Goal: Find specific page/section: Find specific page/section

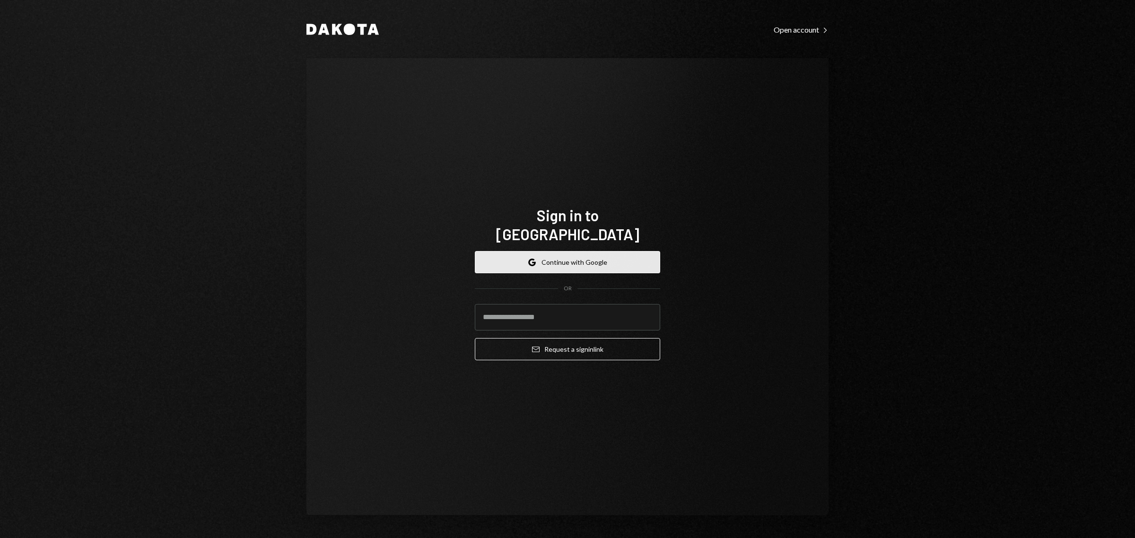
click at [552, 252] on button "Google Continue with Google" at bounding box center [567, 262] width 185 height 22
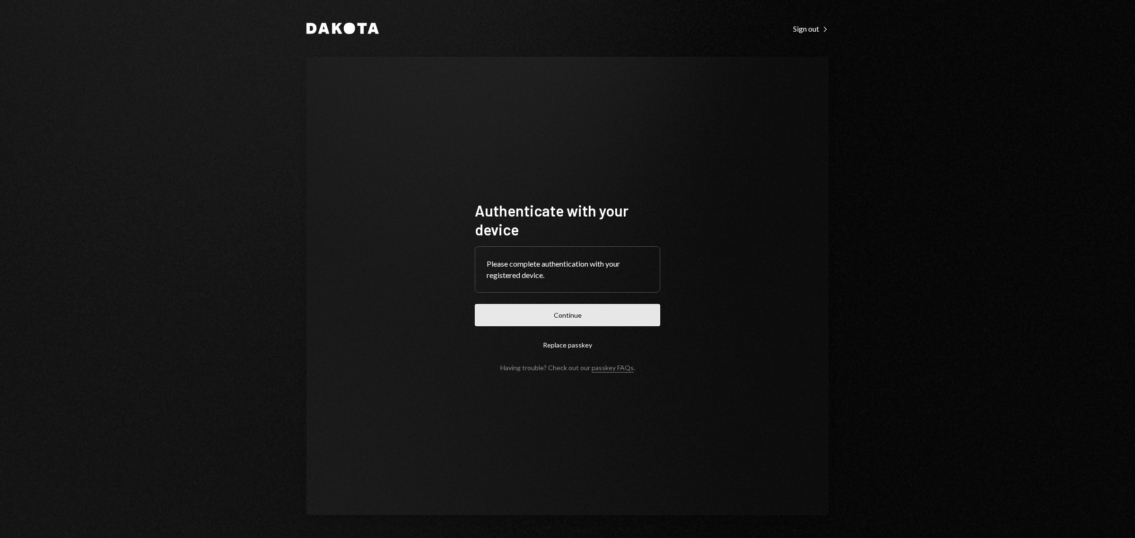
click at [596, 320] on button "Continue" at bounding box center [567, 315] width 185 height 22
click at [583, 315] on button "Continue" at bounding box center [567, 315] width 185 height 22
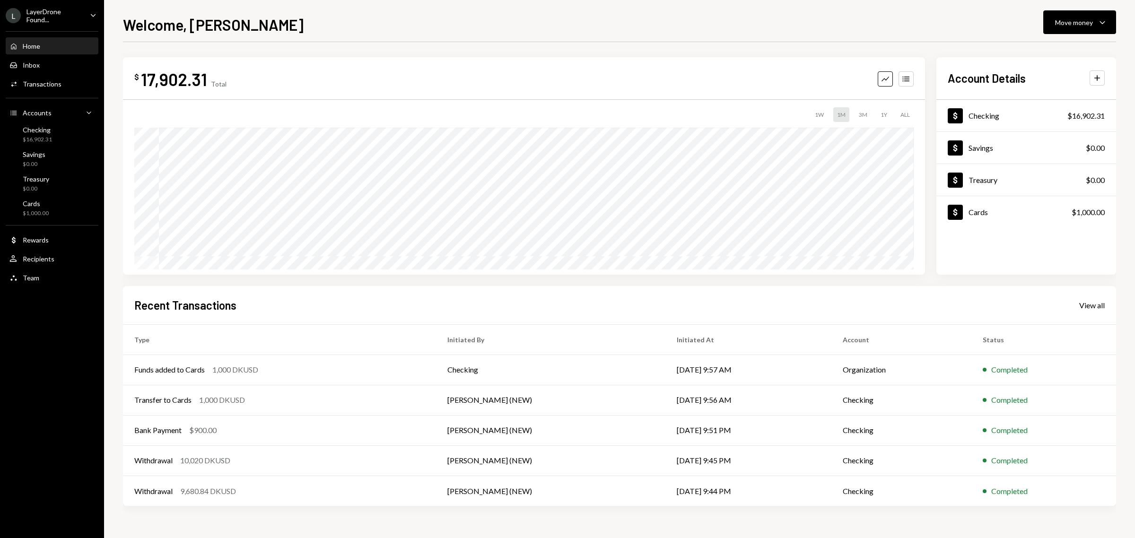
click at [83, 12] on div "L LayerDrone Found... Caret Down" at bounding box center [52, 16] width 104 height 16
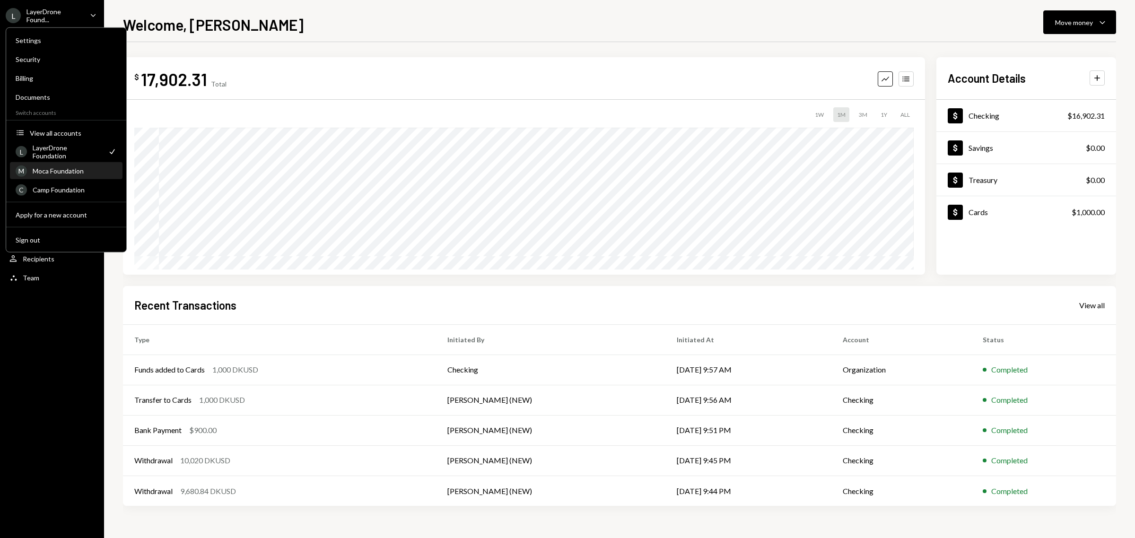
click at [65, 169] on div "Moca Foundation" at bounding box center [75, 171] width 84 height 8
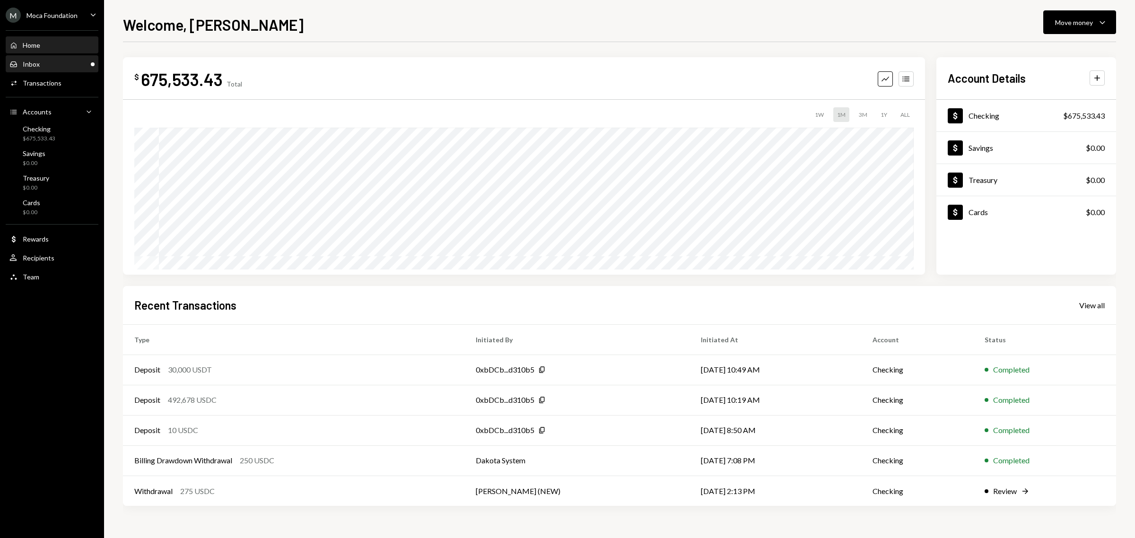
click at [44, 65] on div "Inbox Inbox" at bounding box center [51, 64] width 85 height 9
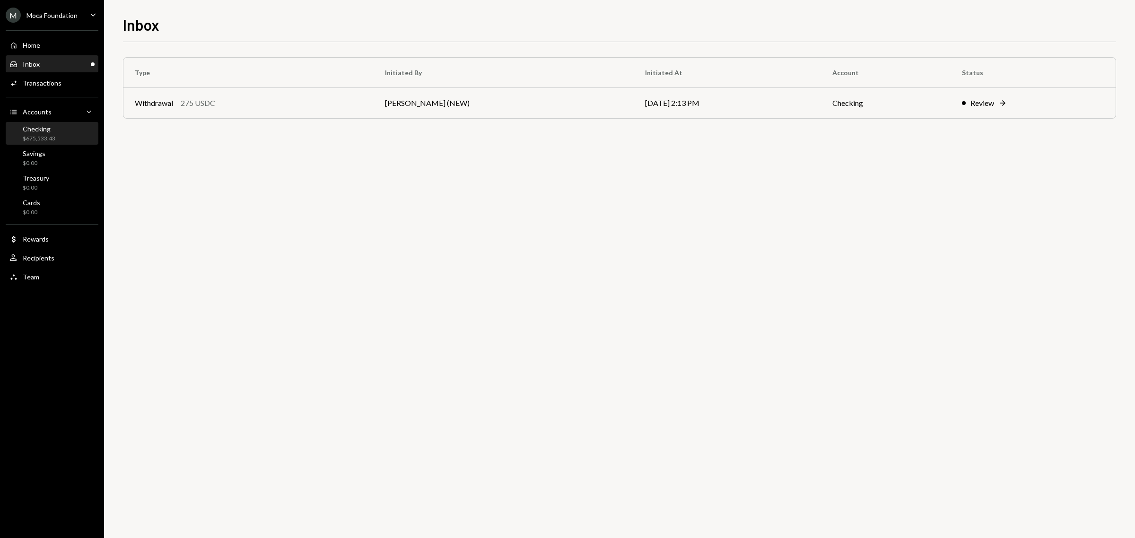
click at [42, 132] on div "Checking" at bounding box center [39, 129] width 33 height 8
